Goal: Transaction & Acquisition: Register for event/course

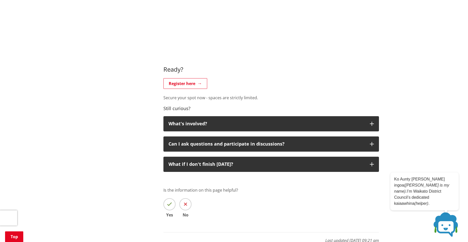
scroll to position [354, 0]
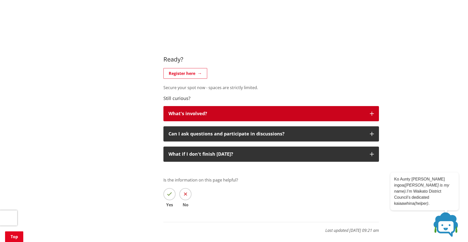
click at [374, 114] on button "What's involved?" at bounding box center [270, 113] width 215 height 15
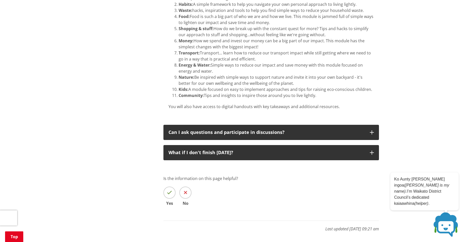
scroll to position [510, 0]
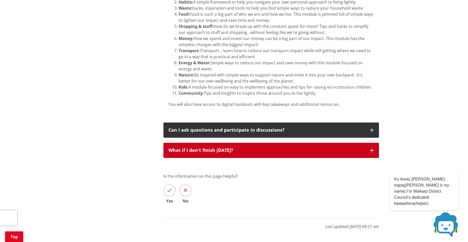
click at [372, 152] on icon "button" at bounding box center [372, 150] width 4 height 4
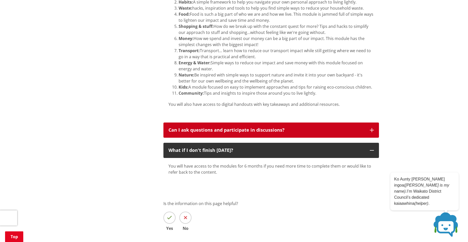
click at [371, 129] on icon "button" at bounding box center [372, 130] width 4 height 4
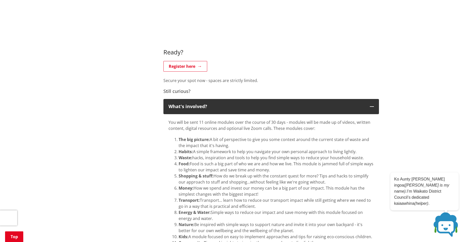
scroll to position [362, 0]
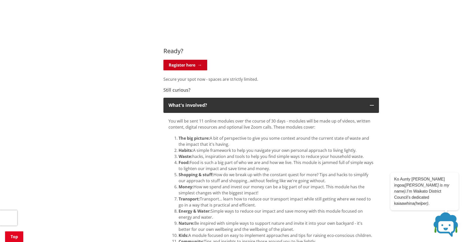
click at [182, 65] on link "Register here" at bounding box center [185, 65] width 44 height 11
